Goal: Check status: Check status

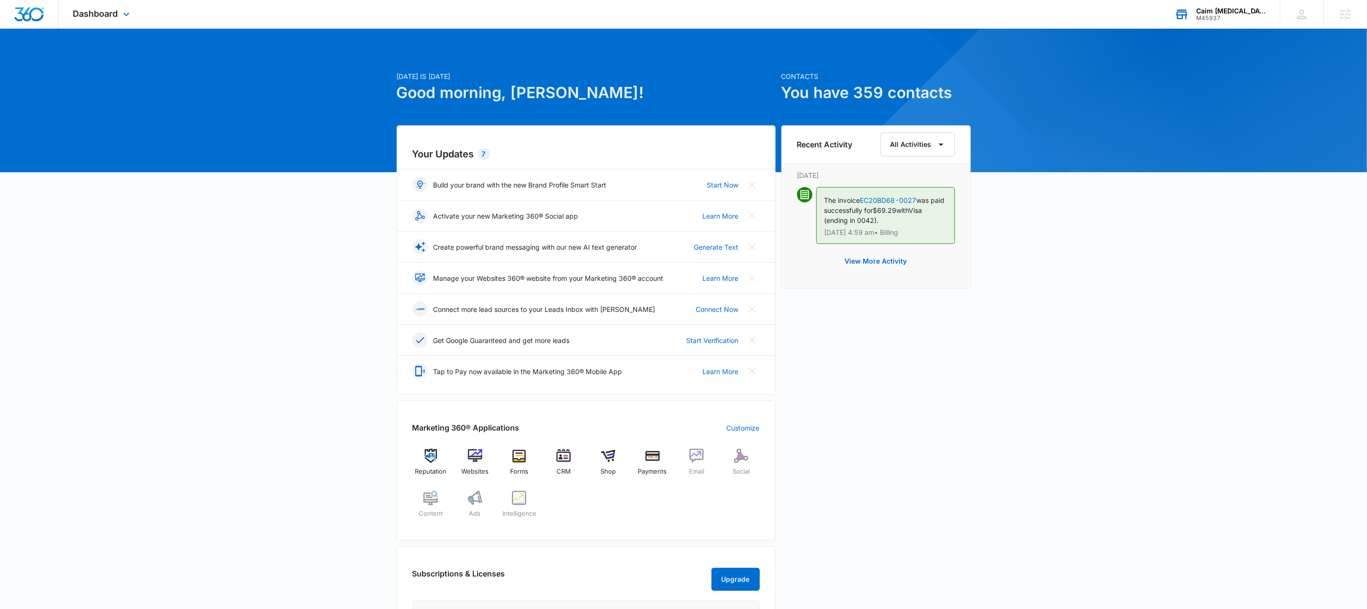
click at [1216, 15] on div "M45937" at bounding box center [1231, 18] width 70 height 7
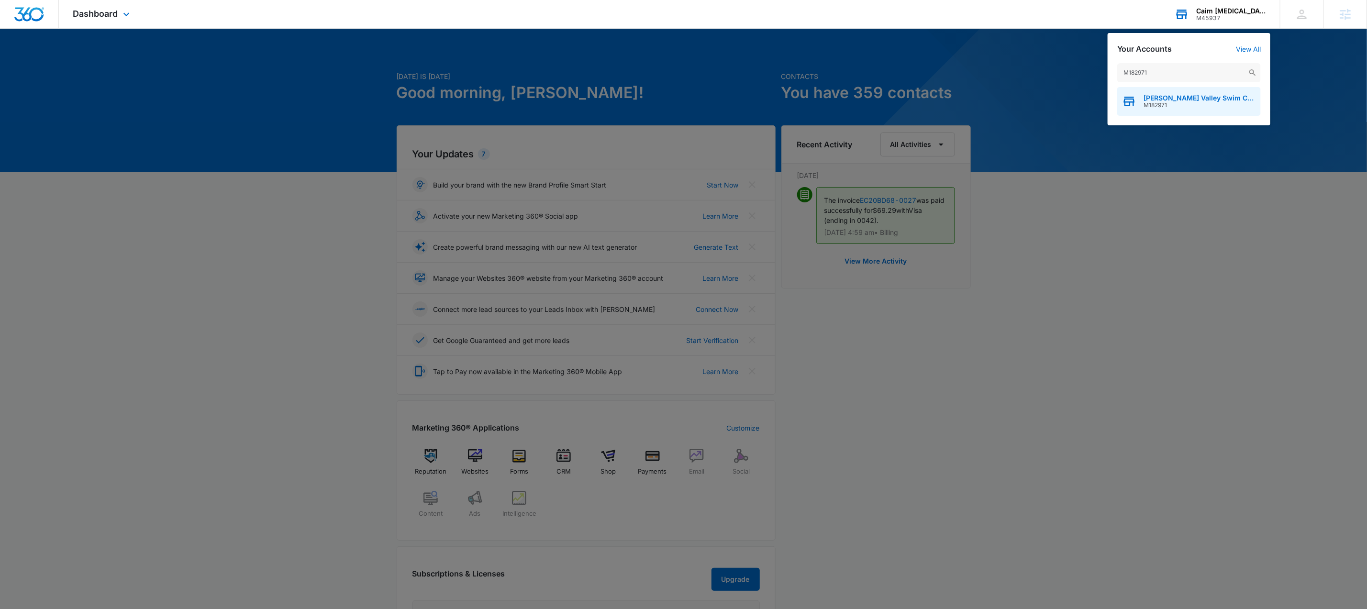
type input "M182971"
click at [1168, 107] on span "M182971" at bounding box center [1200, 105] width 112 height 7
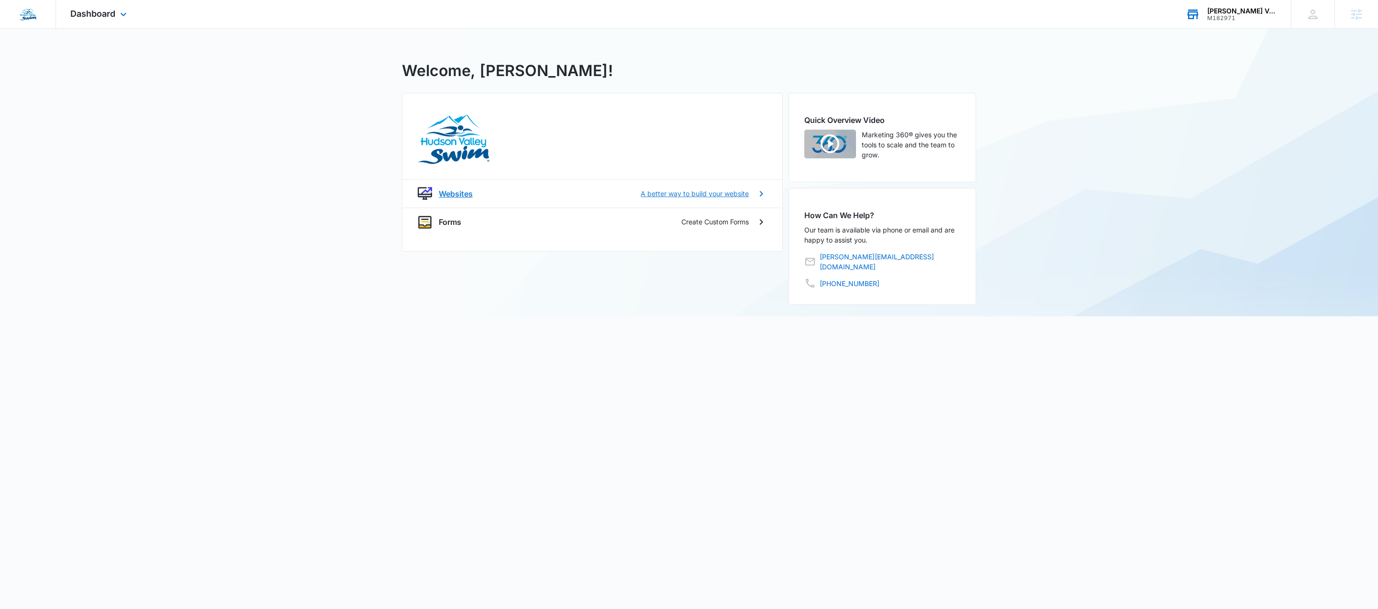
click at [720, 193] on p "A better way to build your website" at bounding box center [695, 194] width 108 height 10
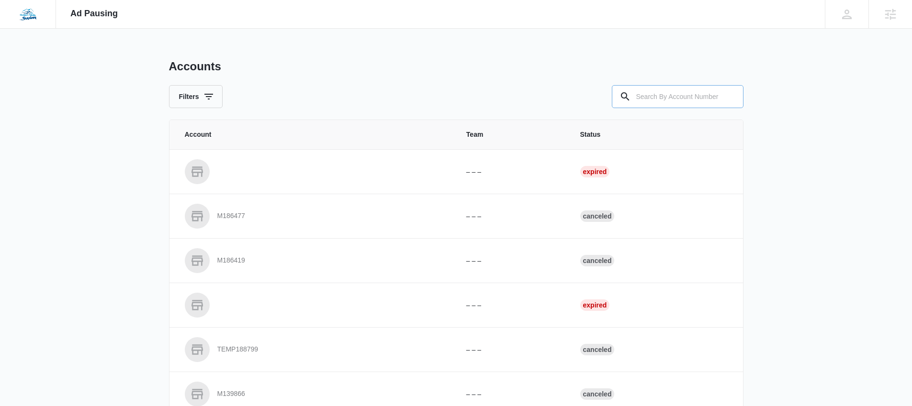
click at [676, 101] on input "text" at bounding box center [678, 96] width 132 height 23
paste input "M58547"
type input "M58547"
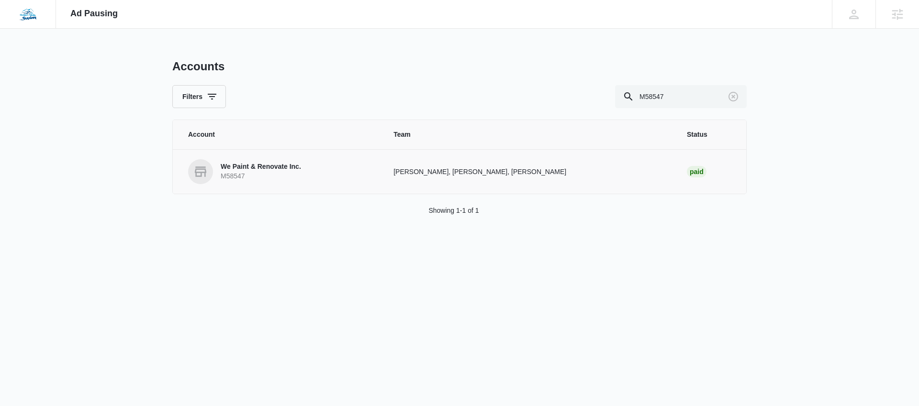
click at [254, 174] on p "M58547" at bounding box center [261, 177] width 80 height 10
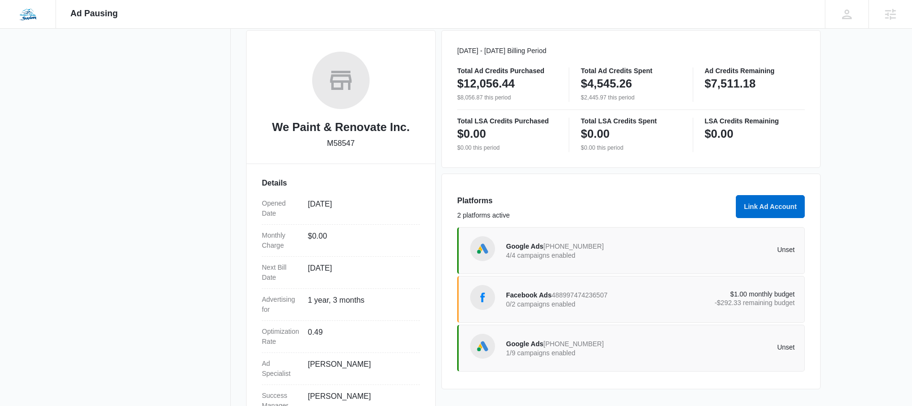
scroll to position [139, 0]
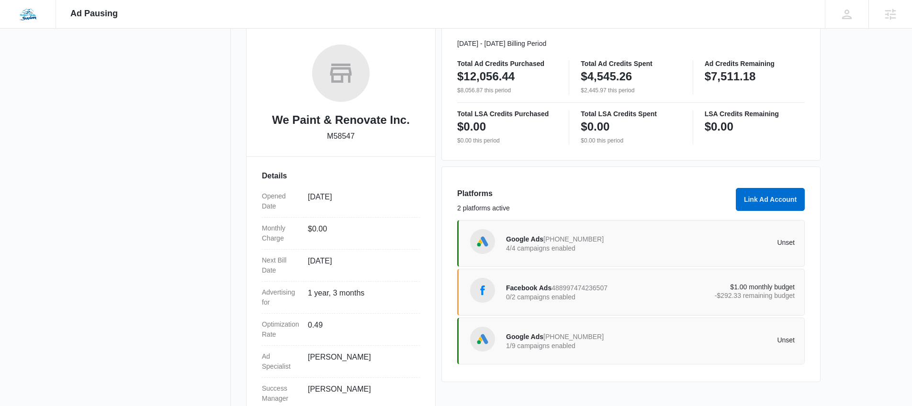
click at [555, 335] on span "837-827-0190" at bounding box center [573, 337] width 60 height 8
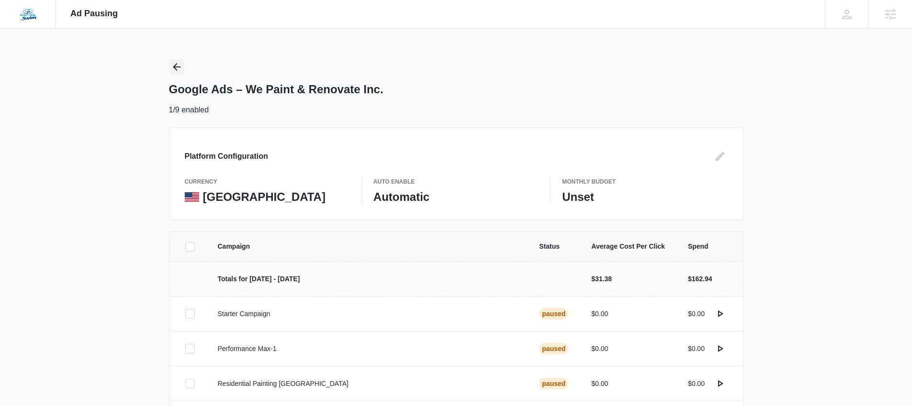
click at [182, 71] on icon "Back" at bounding box center [176, 66] width 11 height 11
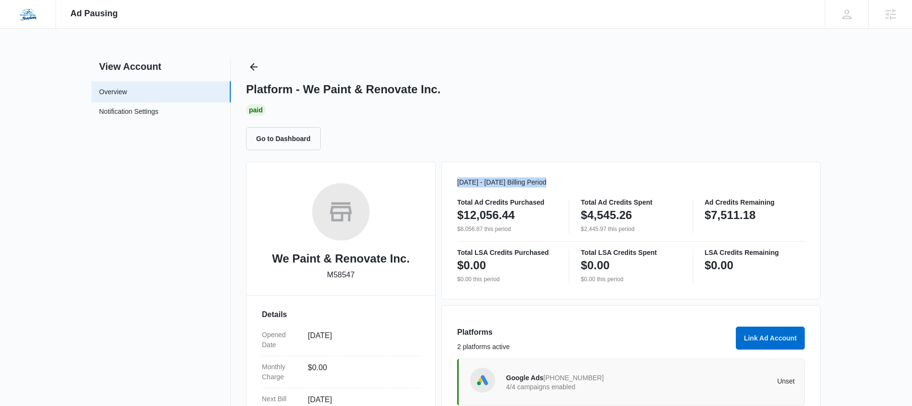
click at [800, 178] on p "Sep 01 - Sep 30 Billing Period" at bounding box center [630, 183] width 347 height 10
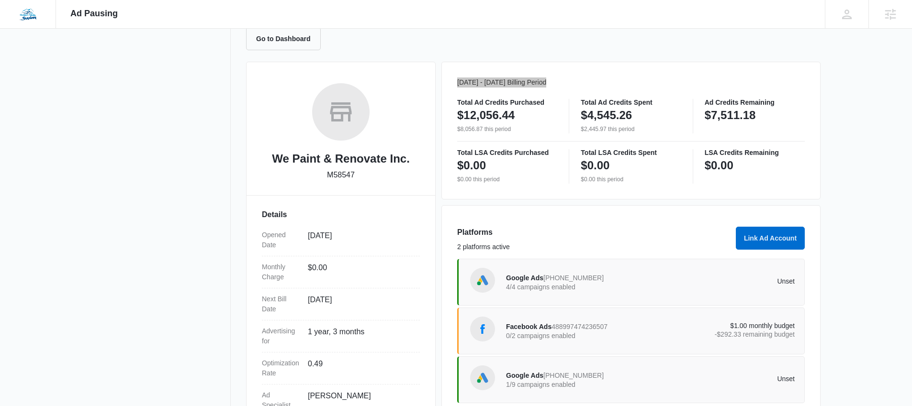
scroll to position [14, 0]
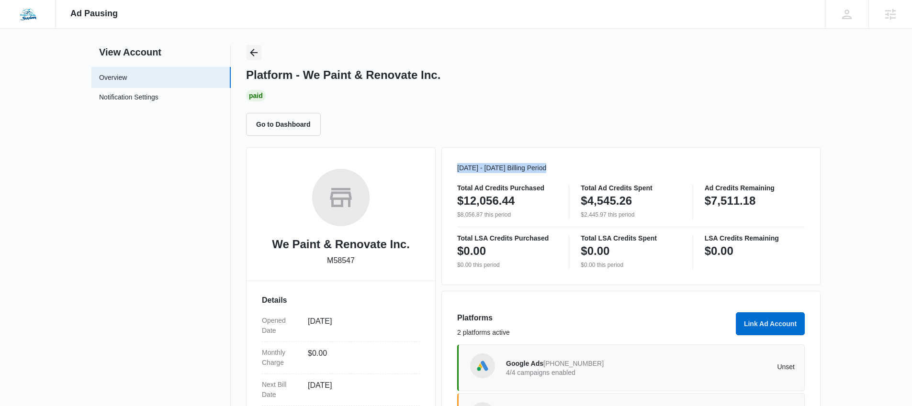
click at [253, 55] on icon "Back" at bounding box center [254, 53] width 8 height 8
